Goal: Information Seeking & Learning: Check status

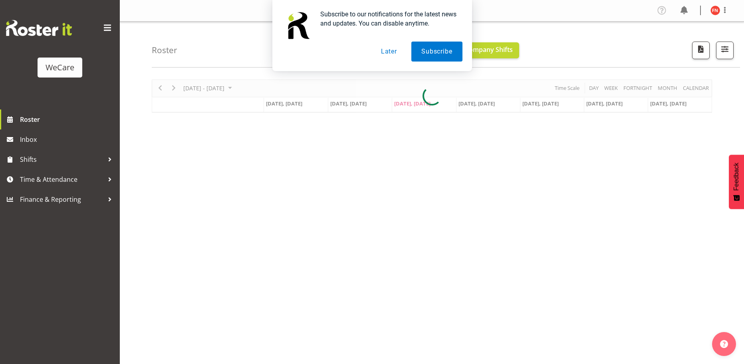
click at [392, 52] on button "Later" at bounding box center [389, 52] width 36 height 20
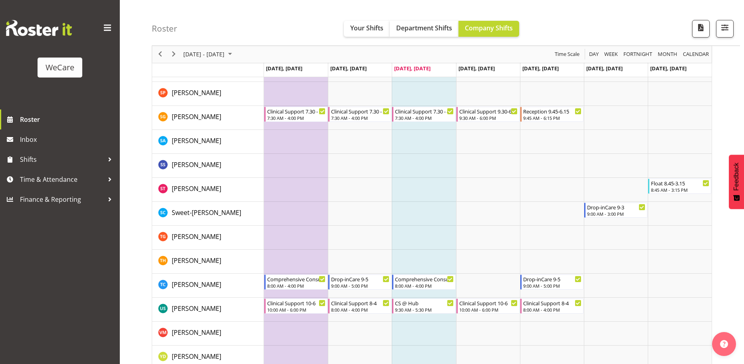
scroll to position [3099, 0]
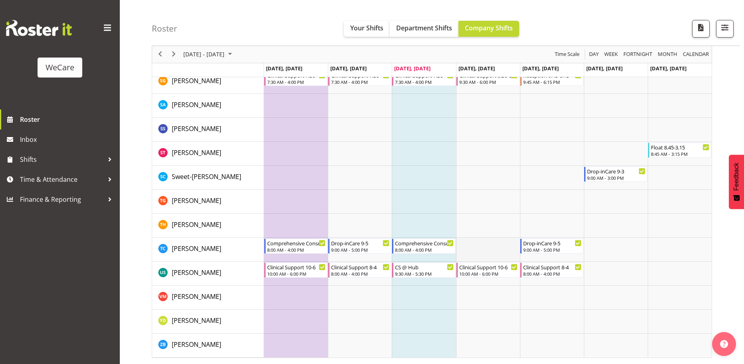
click at [481, 253] on td "Timeline Week of September 24, 2025" at bounding box center [488, 249] width 64 height 24
click at [435, 250] on div "8:00 AM - 4:00 PM" at bounding box center [424, 249] width 59 height 6
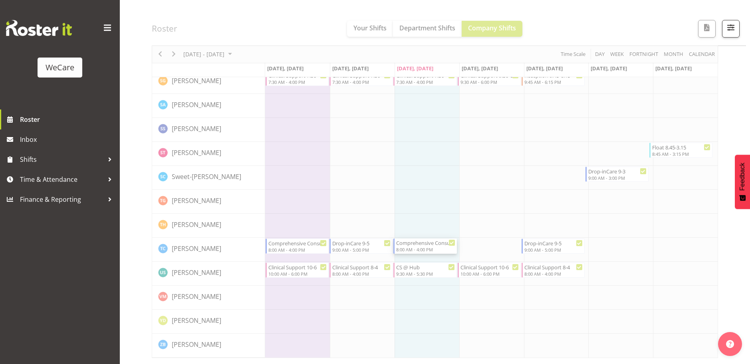
drag, startPoint x: 421, startPoint y: 329, endPoint x: 433, endPoint y: 327, distance: 12.1
click at [418, 336] on div at bounding box center [375, 182] width 750 height 364
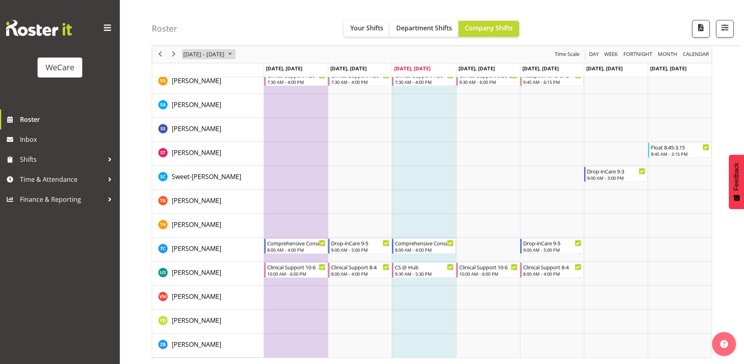
click at [235, 56] on span "September 2025" at bounding box center [230, 54] width 10 height 10
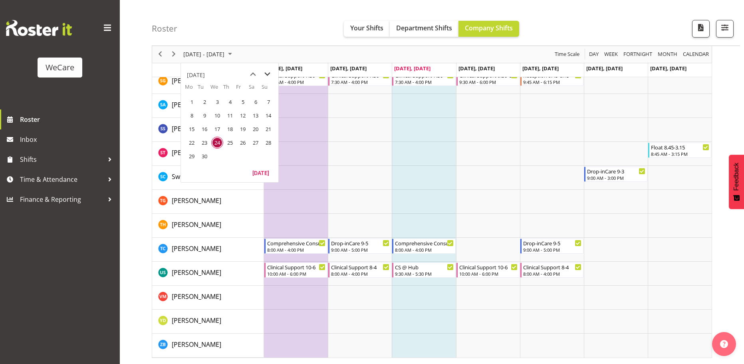
click at [269, 71] on span "next month" at bounding box center [267, 74] width 14 height 14
click at [215, 105] on span "1" at bounding box center [217, 102] width 12 height 12
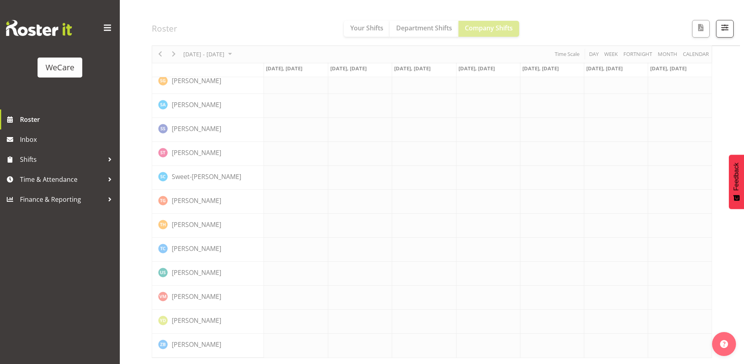
scroll to position [3084, 0]
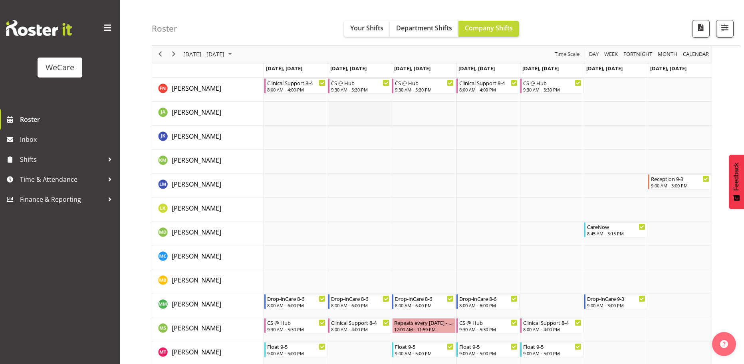
scroll to position [2553, 0]
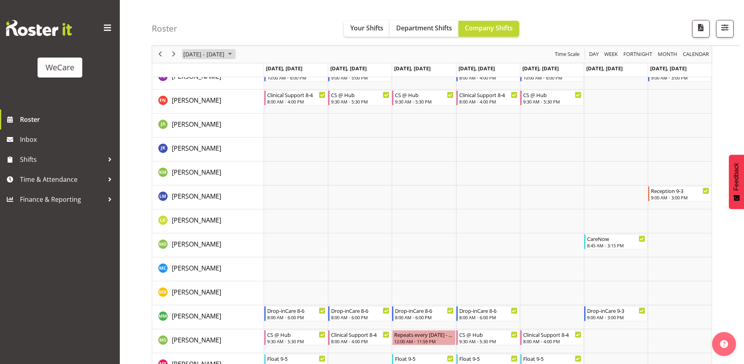
click at [235, 54] on span "October 2025" at bounding box center [230, 54] width 10 height 10
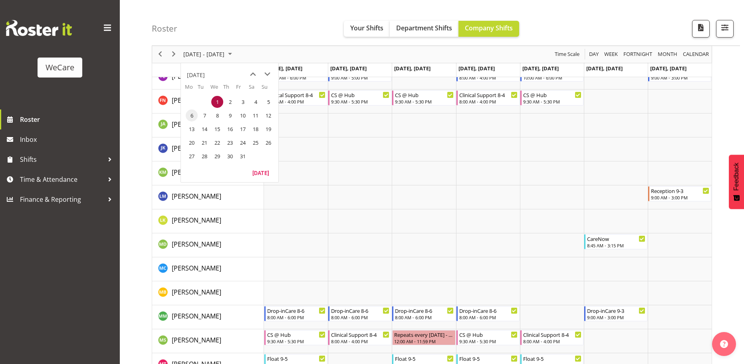
click at [191, 115] on span "6" at bounding box center [192, 115] width 12 height 12
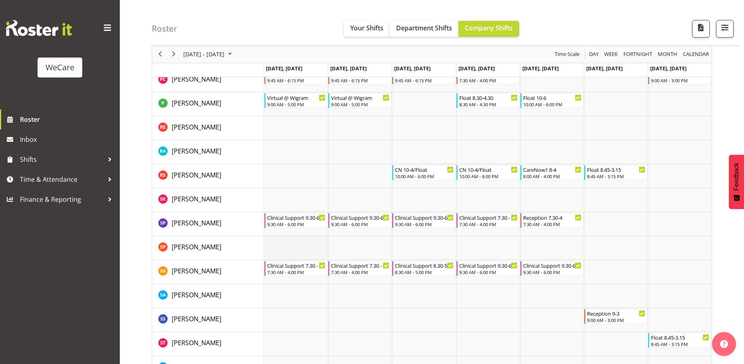
scroll to position [2924, 0]
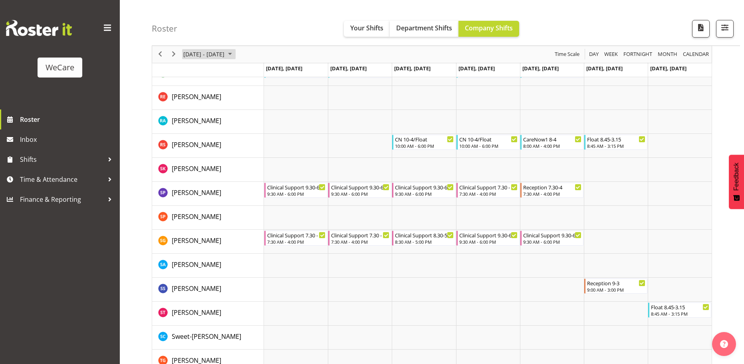
click at [235, 53] on span "October 2025" at bounding box center [230, 54] width 10 height 10
click at [194, 129] on span "13" at bounding box center [192, 129] width 12 height 12
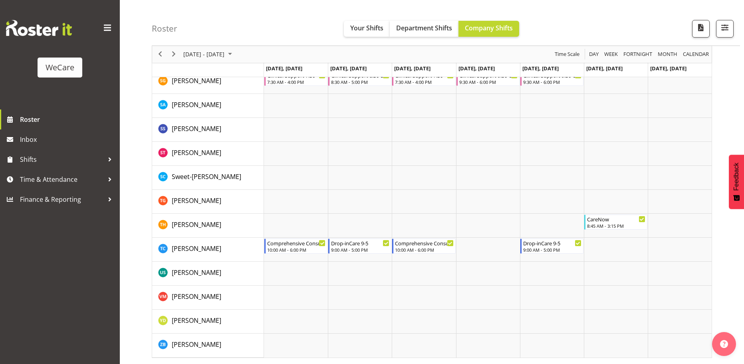
scroll to position [2936, 0]
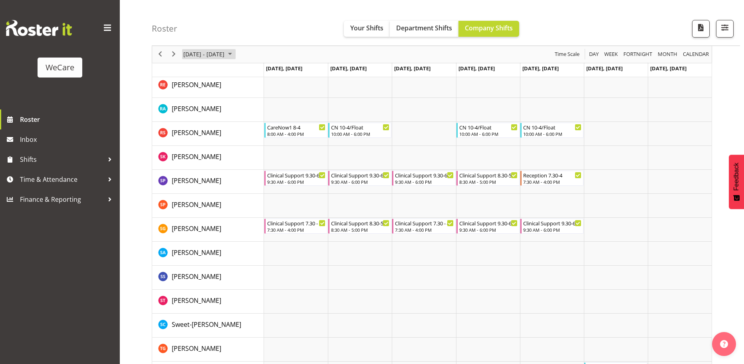
click at [235, 55] on span "October 2025" at bounding box center [230, 54] width 10 height 10
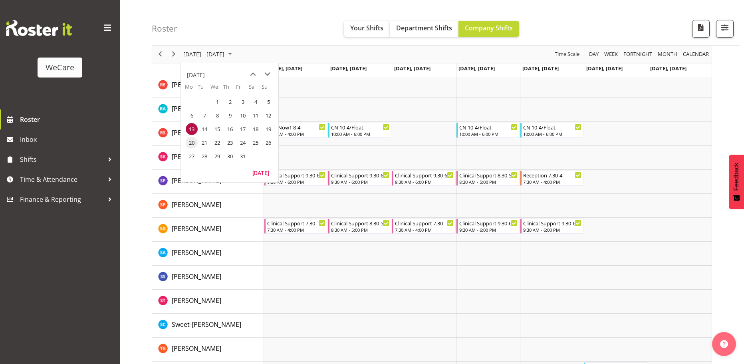
click at [196, 144] on span "20" at bounding box center [192, 143] width 12 height 12
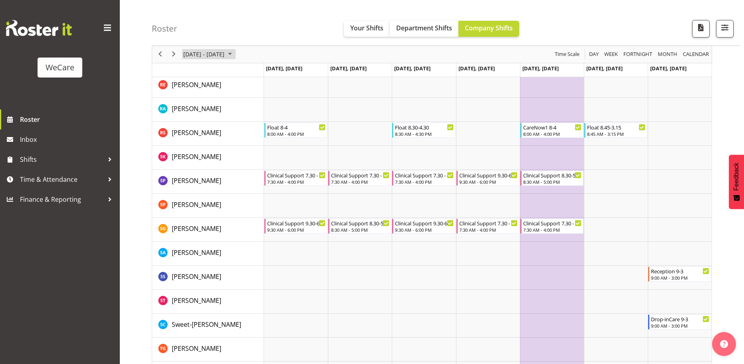
click at [235, 55] on span "October 2025" at bounding box center [230, 54] width 10 height 10
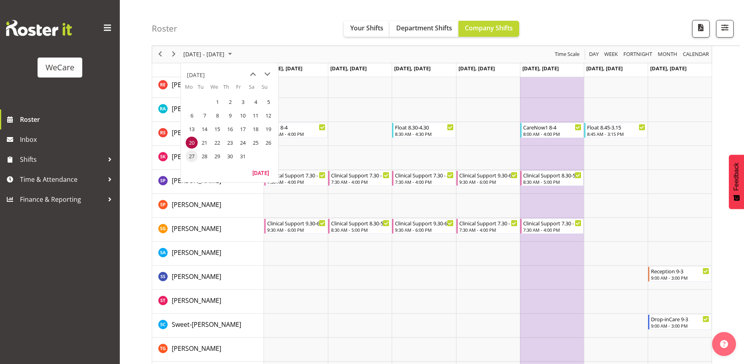
click at [186, 154] on span "27" at bounding box center [192, 156] width 12 height 12
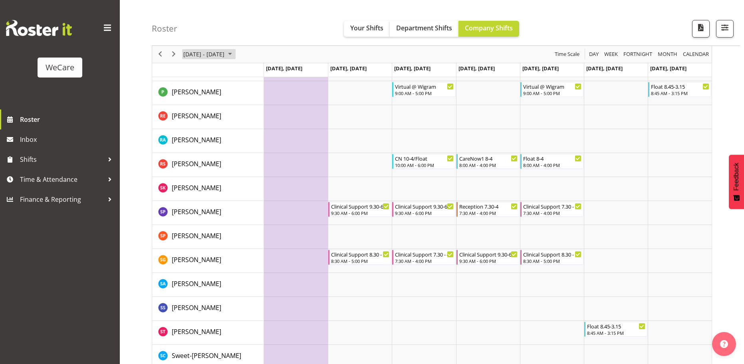
click at [235, 54] on span "October 2025" at bounding box center [230, 54] width 10 height 10
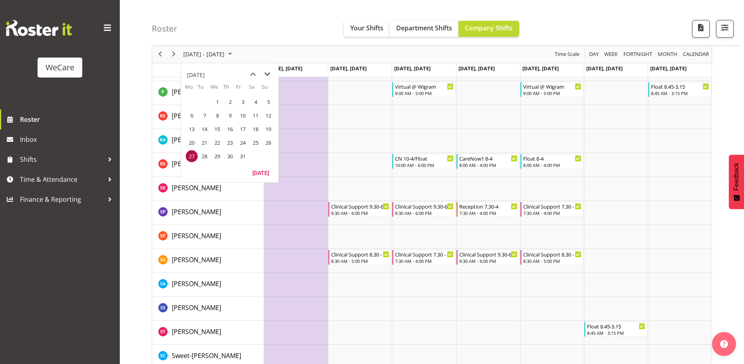
click at [265, 75] on span "next month" at bounding box center [267, 74] width 14 height 14
click at [261, 98] on td "1" at bounding box center [255, 102] width 13 height 14
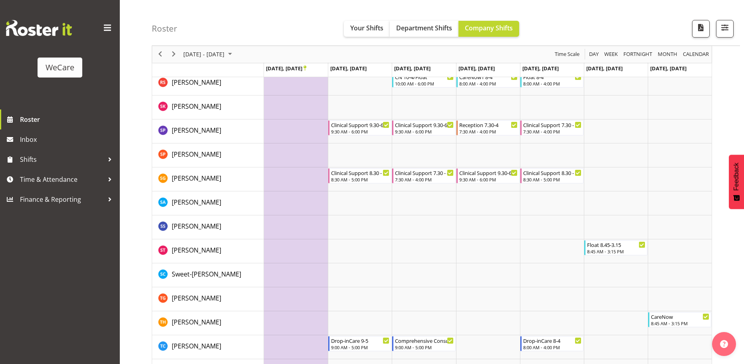
scroll to position [3096, 0]
